Goal: Information Seeking & Learning: Learn about a topic

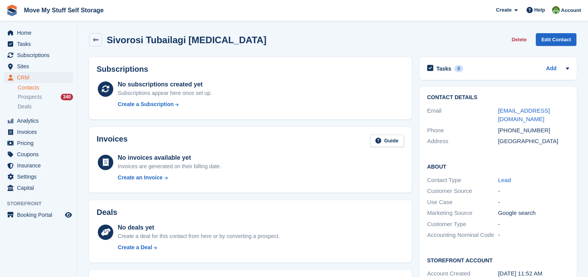
scroll to position [206, 0]
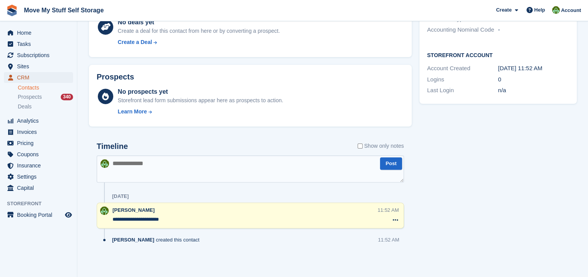
click at [32, 78] on span "CRM" at bounding box center [40, 77] width 46 height 11
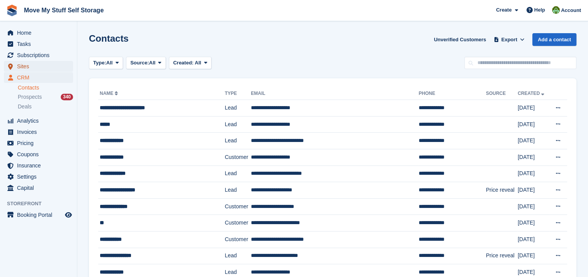
click at [31, 69] on span "Sites" at bounding box center [40, 66] width 46 height 11
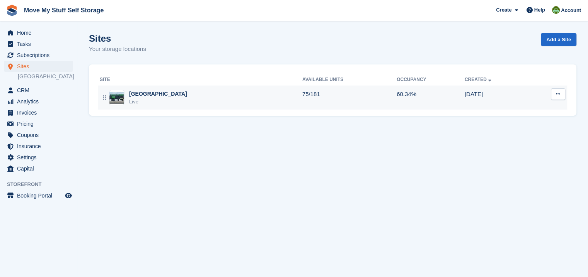
click at [171, 96] on div "Stoke-on-Trent Live" at bounding box center [201, 98] width 202 height 16
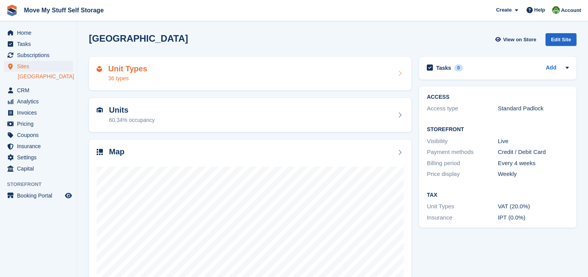
click at [230, 76] on div "Unit Types 36 types" at bounding box center [250, 74] width 307 height 19
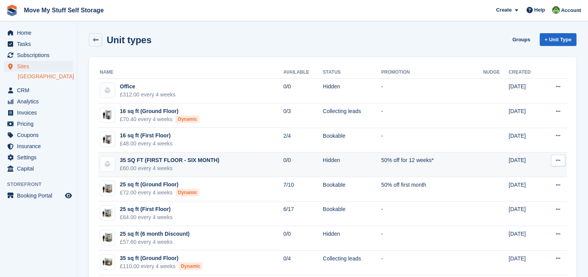
click at [210, 161] on div "35 SQ FT (FIRST FLOOR - SIX MONTH)" at bounding box center [169, 160] width 99 height 8
click at [210, 162] on div "35 SQ FT (FIRST FLOOR - SIX MONTH)" at bounding box center [169, 160] width 99 height 8
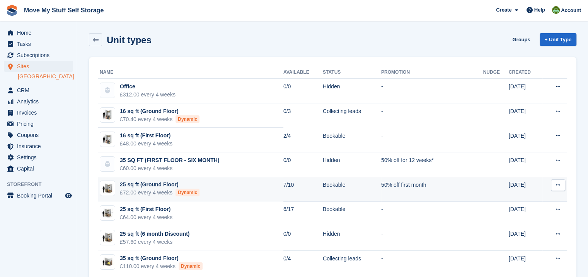
scroll to position [2, 0]
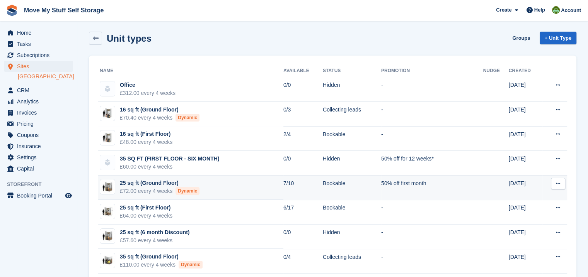
click at [223, 185] on td "25 sq ft (Ground Floor) £72.00 every 4 weeks Dynamic" at bounding box center [190, 188] width 185 height 25
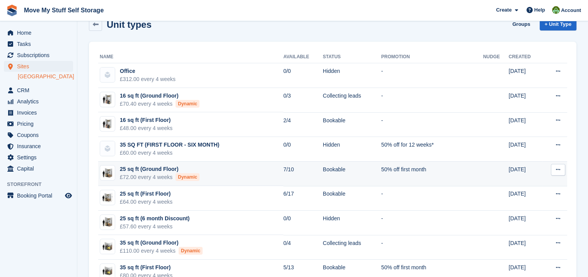
scroll to position [15, 0]
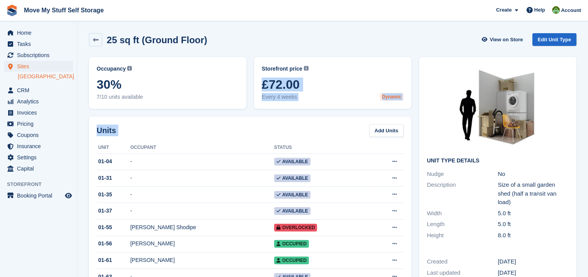
drag, startPoint x: 403, startPoint y: 93, endPoint x: 402, endPoint y: 81, distance: 12.5
drag, startPoint x: 402, startPoint y: 81, endPoint x: 360, endPoint y: 58, distance: 47.7
click at [360, 58] on div "Storefront price The price any visitor to your Storefront will be asked to pay.…" at bounding box center [332, 83] width 157 height 52
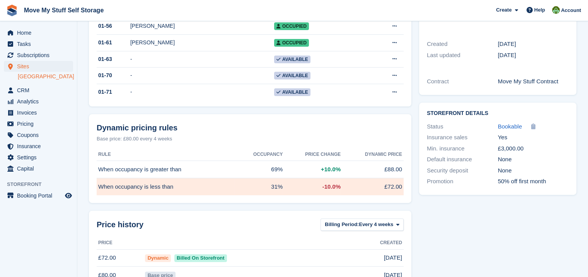
scroll to position [218, 0]
click at [498, 177] on div "50% off first month" at bounding box center [533, 181] width 71 height 9
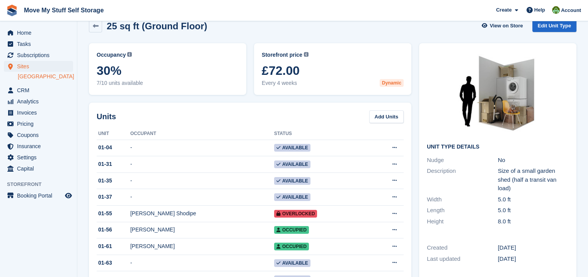
scroll to position [0, 0]
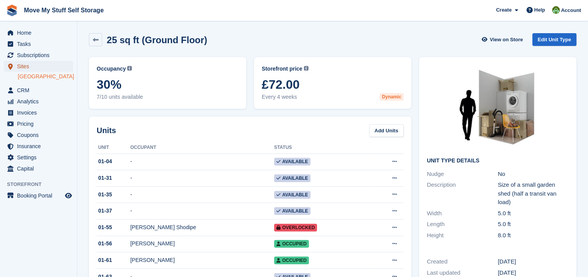
click at [26, 68] on span "Sites" at bounding box center [40, 66] width 46 height 11
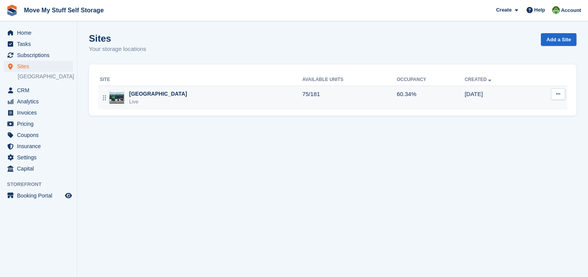
click at [302, 97] on td "75/181" at bounding box center [349, 98] width 94 height 24
